Goal: Go to known website: Go to known website

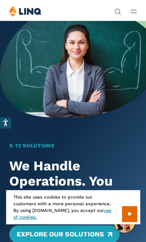
click at [134, 12] on icon "Open Main Menu" at bounding box center [133, 11] width 6 height 3
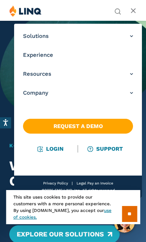
click at [60, 152] on link "Login" at bounding box center [51, 149] width 26 height 7
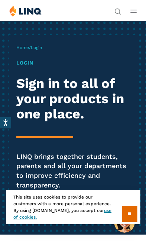
click at [41, 46] on span "Login" at bounding box center [36, 47] width 11 height 5
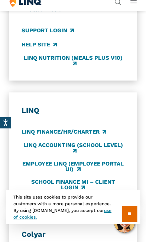
scroll to position [485, 0]
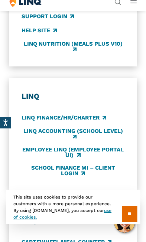
click at [127, 222] on input "**" at bounding box center [129, 214] width 15 height 16
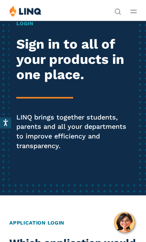
scroll to position [37, 0]
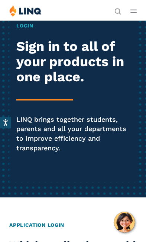
click at [133, 13] on button "Open Main Menu" at bounding box center [133, 11] width 6 height 8
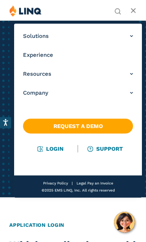
scroll to position [38, 0]
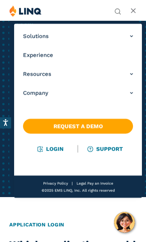
click at [55, 150] on link "Login" at bounding box center [51, 149] width 26 height 7
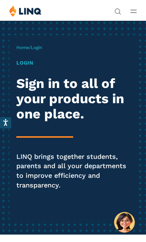
click at [26, 62] on h1 "Login" at bounding box center [72, 63] width 113 height 8
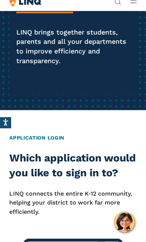
scroll to position [127, 0]
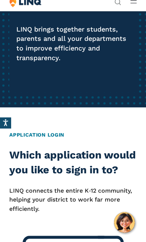
click at [54, 133] on h2 "Application Login" at bounding box center [72, 135] width 127 height 8
click at [56, 135] on h2 "Application Login" at bounding box center [72, 135] width 127 height 8
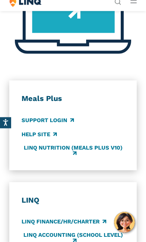
scroll to position [381, 0]
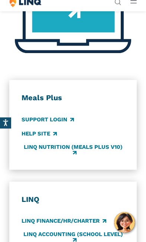
click at [32, 103] on h3 "Meals Plus" at bounding box center [73, 98] width 103 height 10
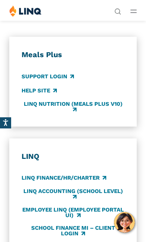
scroll to position [424, 0]
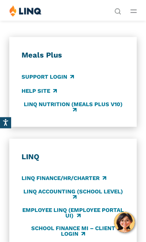
click at [66, 113] on link "LINQ Nutrition (Meals Plus v10)" at bounding box center [73, 107] width 103 height 12
